Goal: Obtain resource: Download file/media

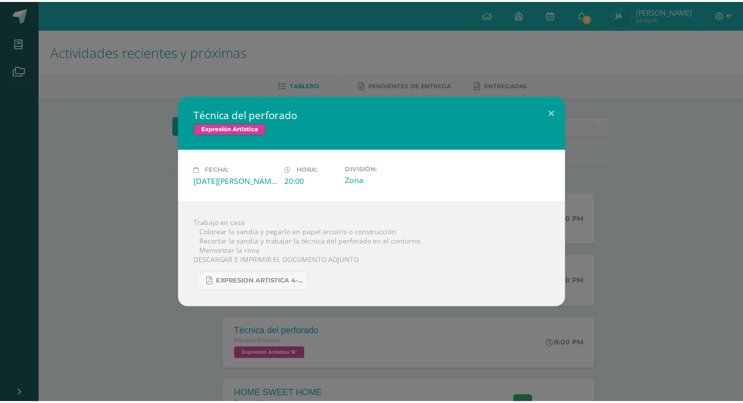
scroll to position [98, 0]
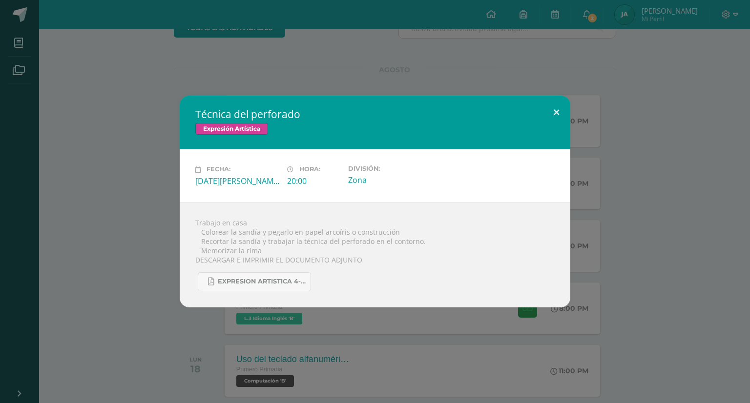
click at [554, 113] on button at bounding box center [556, 112] width 28 height 33
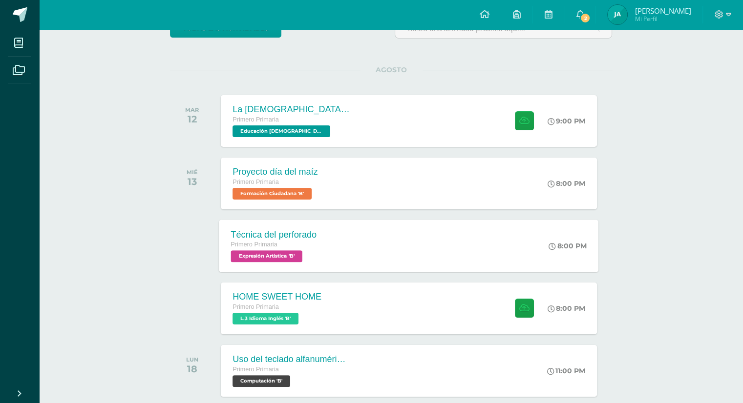
scroll to position [195, 0]
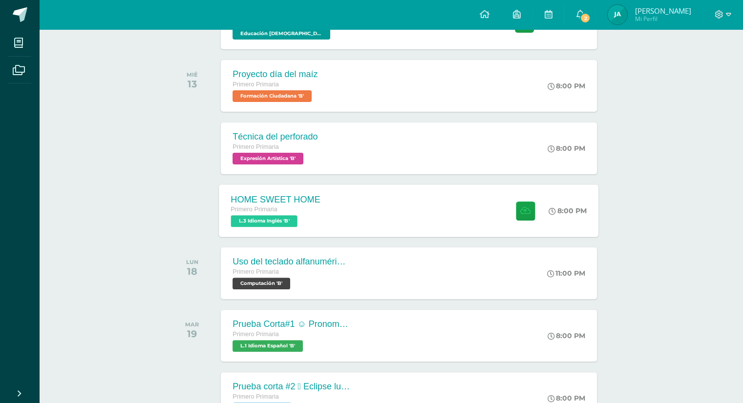
click at [276, 225] on span "L.3 Idioma Inglés 'B'" at bounding box center [264, 221] width 66 height 12
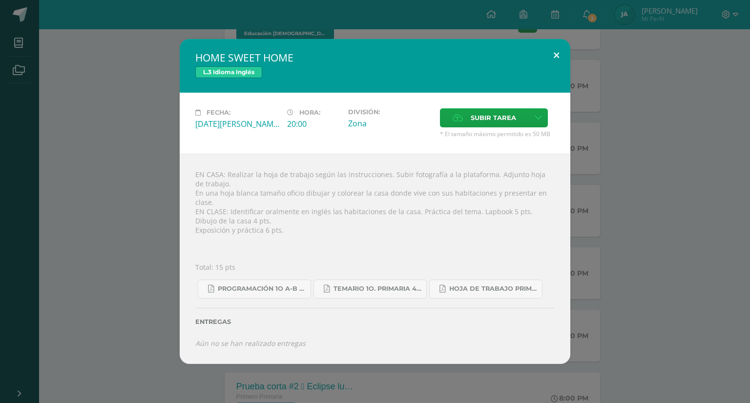
click at [553, 58] on button at bounding box center [556, 55] width 28 height 33
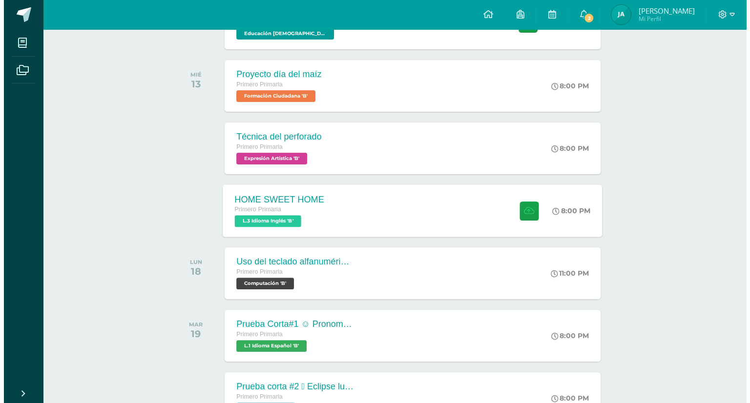
scroll to position [146, 0]
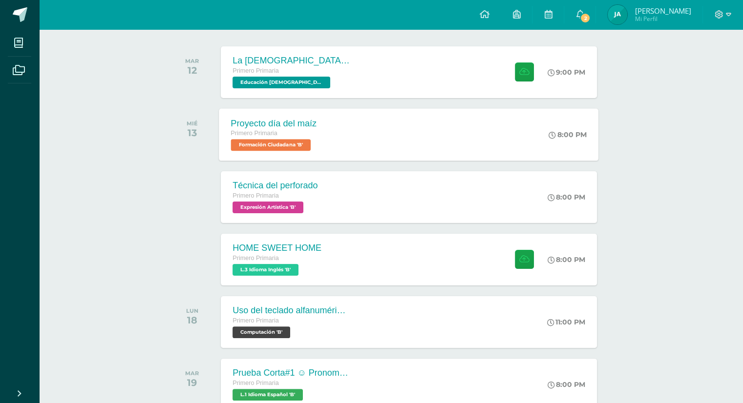
click at [285, 145] on span "Formación Ciudadana 'B'" at bounding box center [271, 145] width 80 height 12
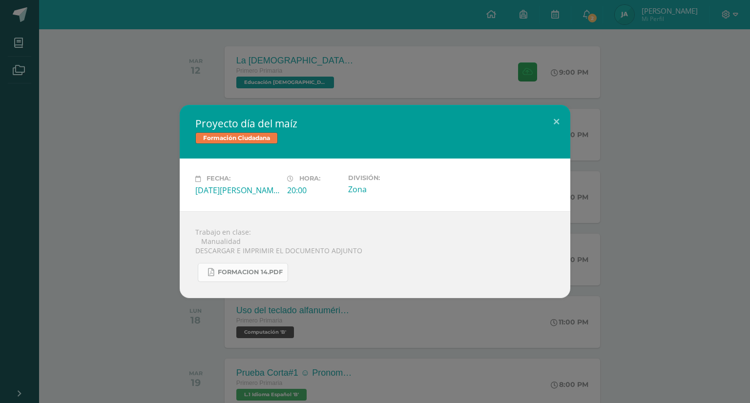
click at [241, 273] on span "FORMACION 14.pdf" at bounding box center [250, 273] width 65 height 8
click at [558, 120] on button at bounding box center [556, 121] width 28 height 33
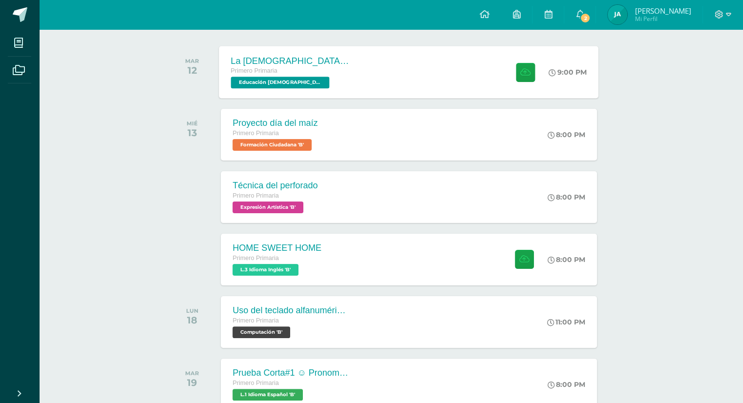
click at [283, 87] on span "Educación [DEMOGRAPHIC_DATA] 'B'" at bounding box center [280, 83] width 99 height 12
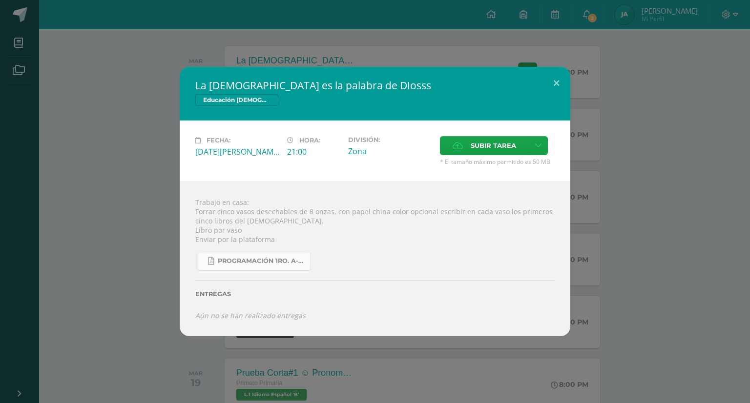
click at [262, 266] on link "Programación 1ro. A-B 4ta. Unidad 2025.pdf" at bounding box center [254, 261] width 113 height 19
click at [553, 80] on button at bounding box center [556, 83] width 28 height 33
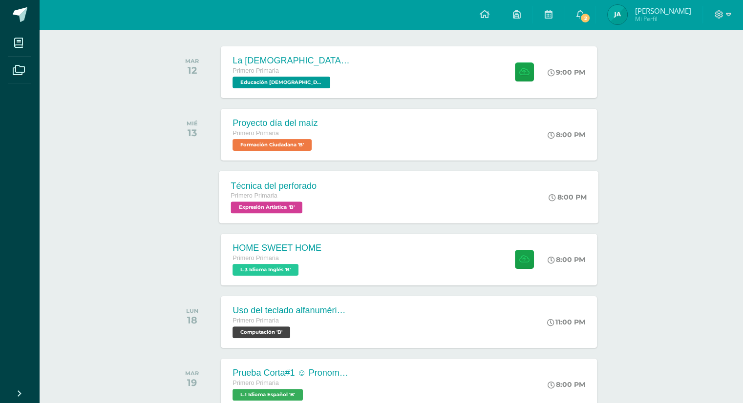
click at [282, 206] on span "Expresión Artística 'B'" at bounding box center [266, 208] width 71 height 12
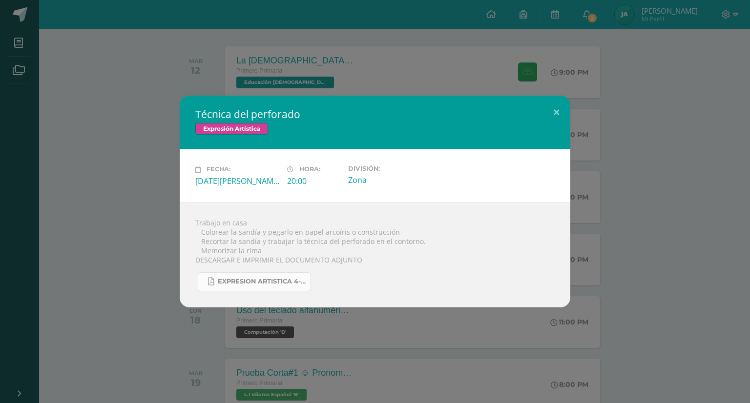
click at [274, 278] on span "EXPRESION ARTISTICA 4-25.pdf" at bounding box center [262, 282] width 88 height 8
